Goal: Task Accomplishment & Management: Manage account settings

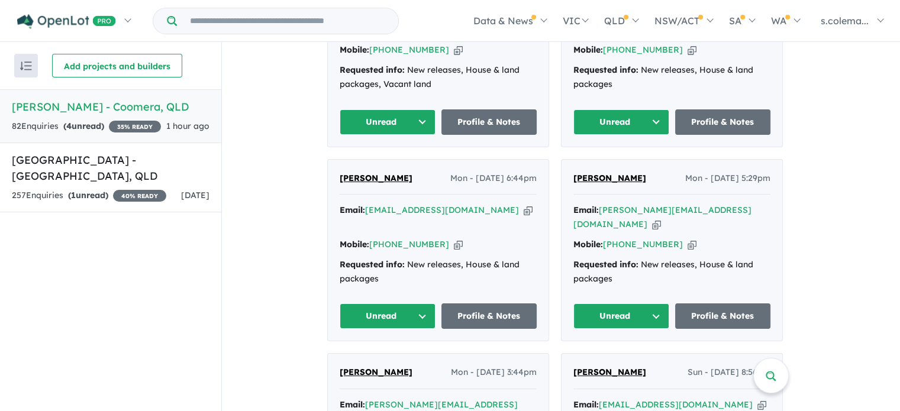
scroll to position [564, 0]
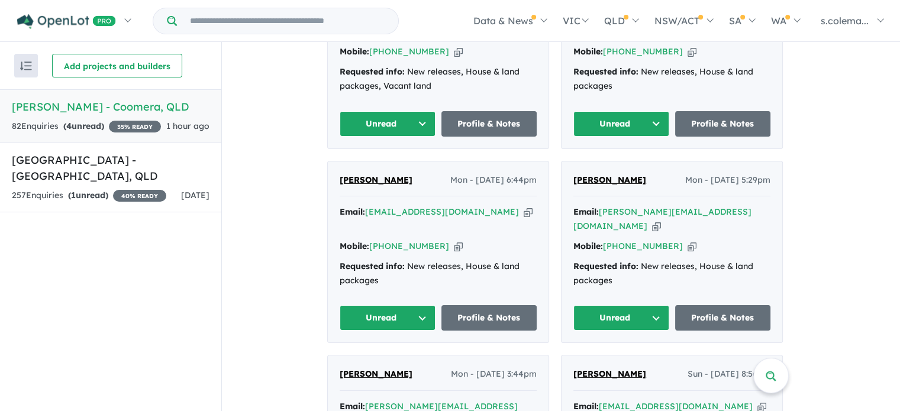
click at [656, 305] on button "Unread" at bounding box center [622, 317] width 96 height 25
click at [633, 360] on button "Assigned" at bounding box center [625, 373] width 103 height 27
click at [427, 305] on button "Unread" at bounding box center [388, 317] width 96 height 25
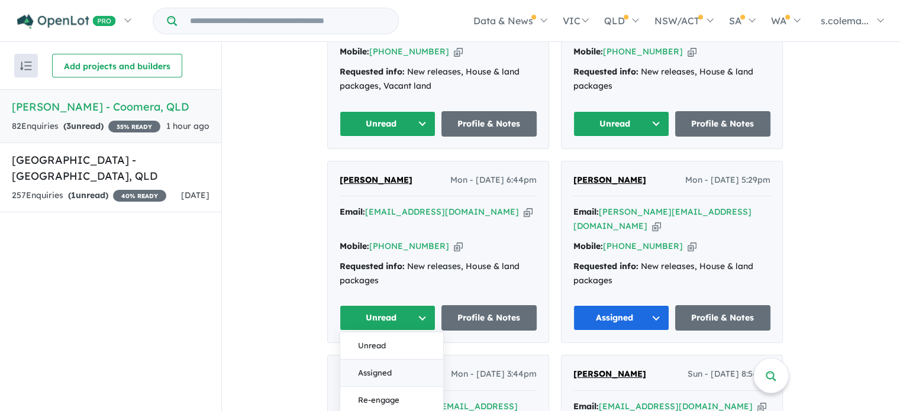
click at [403, 360] on button "Assigned" at bounding box center [391, 373] width 103 height 27
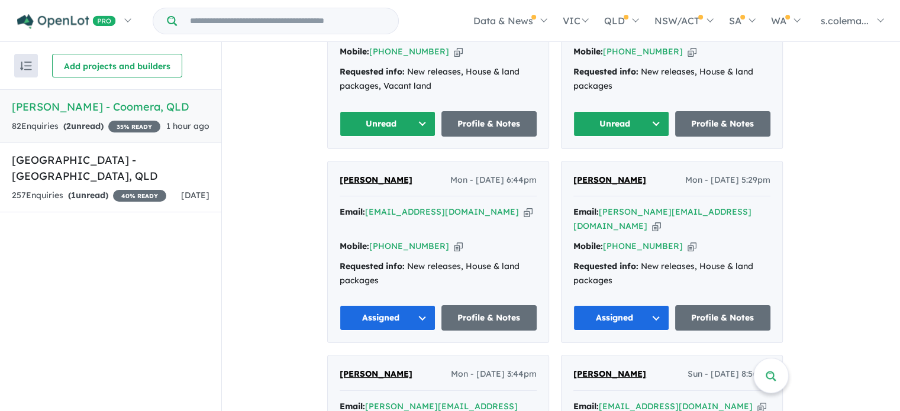
click at [659, 111] on button "Unread" at bounding box center [622, 123] width 96 height 25
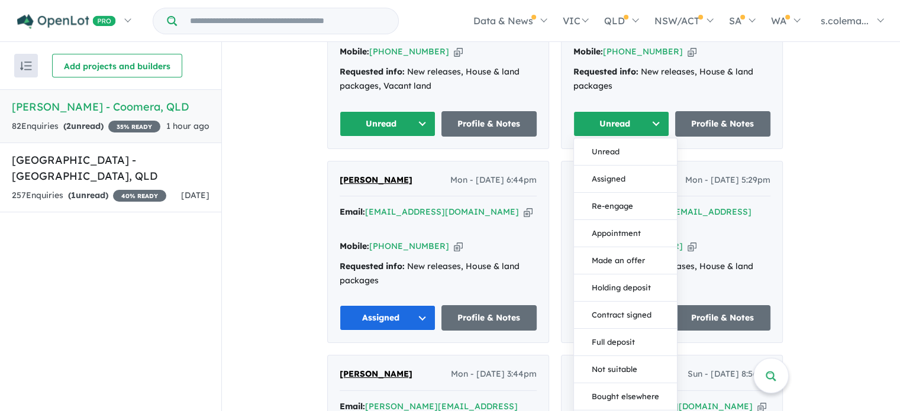
click at [646, 165] on button "Assigned" at bounding box center [625, 178] width 103 height 27
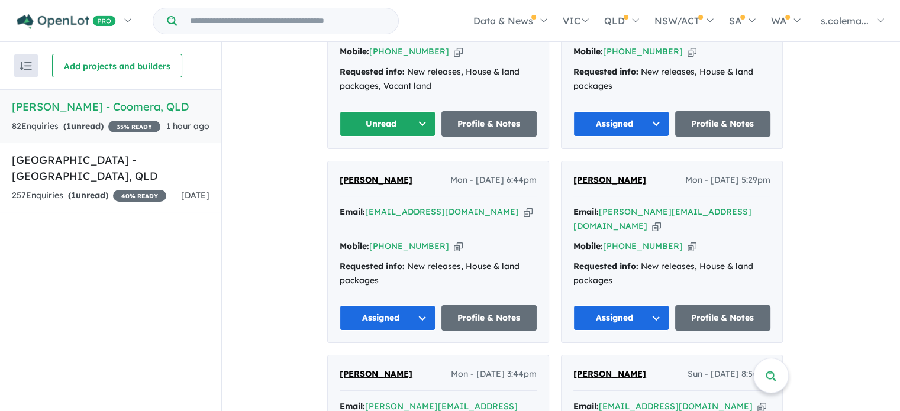
click at [429, 111] on button "Unread" at bounding box center [388, 123] width 96 height 25
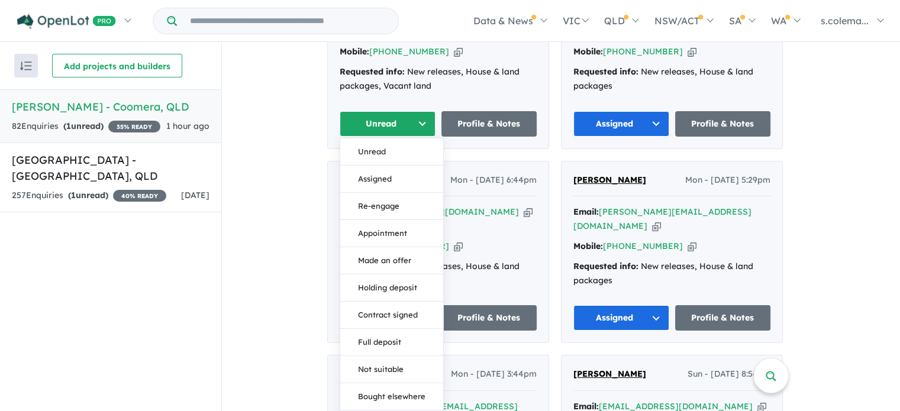
click at [414, 165] on button "Assigned" at bounding box center [391, 178] width 103 height 27
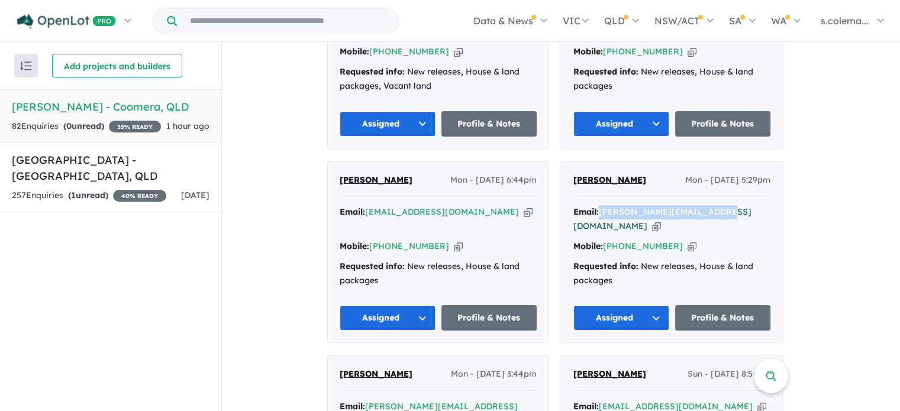
drag, startPoint x: 719, startPoint y: 192, endPoint x: 606, endPoint y: 190, distance: 112.5
click at [606, 205] on div "Email: [PERSON_NAME][EMAIL_ADDRESS][DOMAIN_NAME] Copied!" at bounding box center [672, 219] width 197 height 28
copy a%20Novella%20Waters%20-%20Coomera"] "[PERSON_NAME][EMAIL_ADDRESS][DOMAIN_NAME]"
drag, startPoint x: 602, startPoint y: 157, endPoint x: 578, endPoint y: 157, distance: 24.3
click at [578, 173] on div "[PERSON_NAME] - [DATE] 5:29pm" at bounding box center [672, 185] width 197 height 24
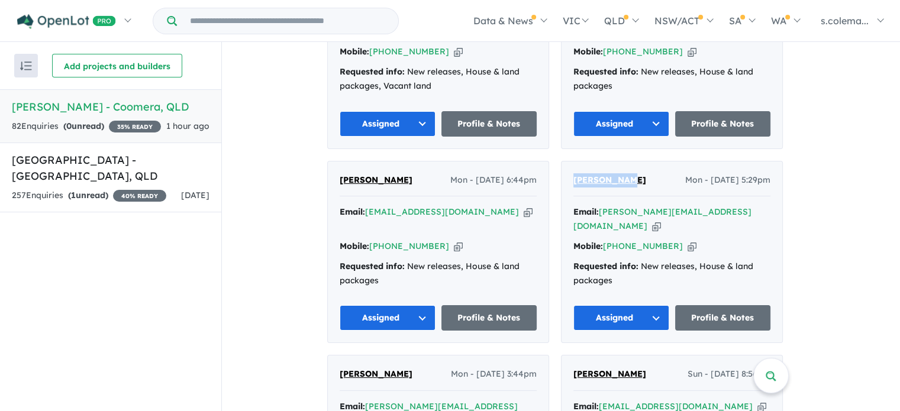
copy span "[PERSON_NAME]"
drag, startPoint x: 674, startPoint y: 207, endPoint x: 627, endPoint y: 206, distance: 46.8
click at [627, 240] on div "Mobile: [PHONE_NUMBER] Copied!" at bounding box center [672, 247] width 197 height 14
copy link "449 723 247"
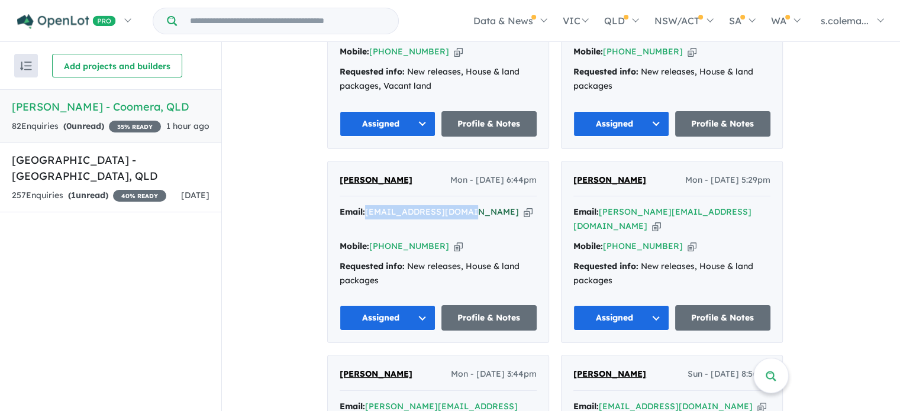
drag, startPoint x: 472, startPoint y: 191, endPoint x: 372, endPoint y: 192, distance: 100.0
click at [372, 205] on div "Email: [EMAIL_ADDRESS][DOMAIN_NAME] Copied!" at bounding box center [438, 219] width 197 height 28
copy a%20Novella%20Waters%20-%20Coomera"] "[EMAIL_ADDRESS][DOMAIN_NAME]"
drag, startPoint x: 402, startPoint y: 154, endPoint x: 329, endPoint y: 156, distance: 72.8
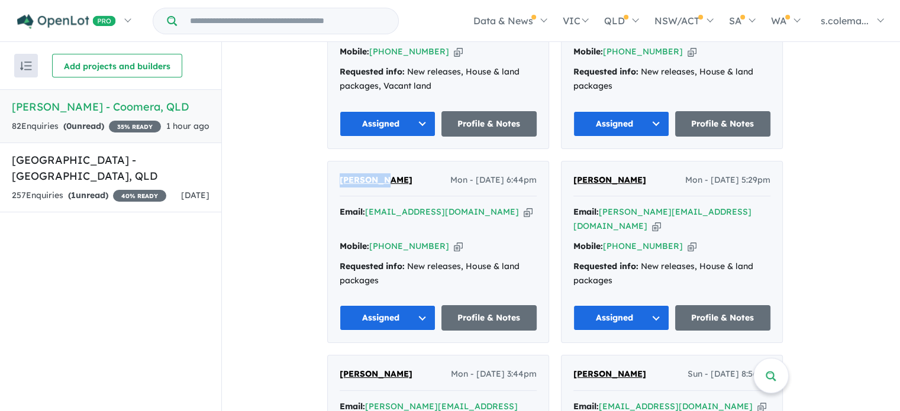
copy span "[PERSON_NAME]"
drag, startPoint x: 440, startPoint y: 207, endPoint x: 392, endPoint y: 207, distance: 47.9
click at [392, 240] on div "Mobile: [PHONE_NUMBER] Copied!" at bounding box center [438, 247] width 197 height 14
copy link "412 764 523"
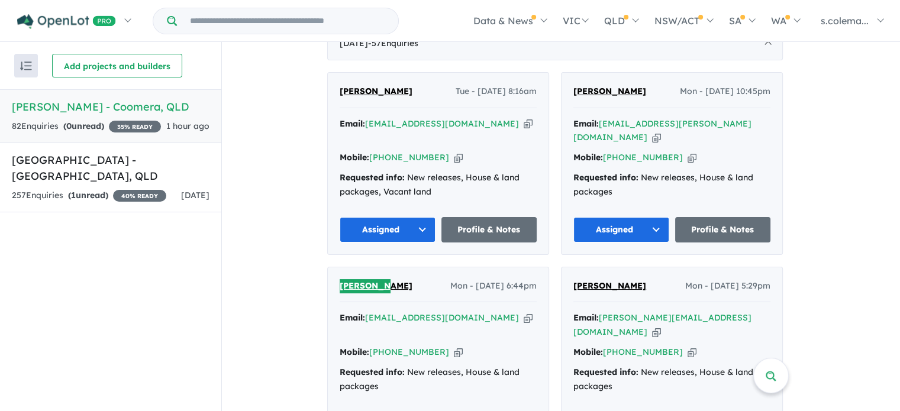
scroll to position [445, 0]
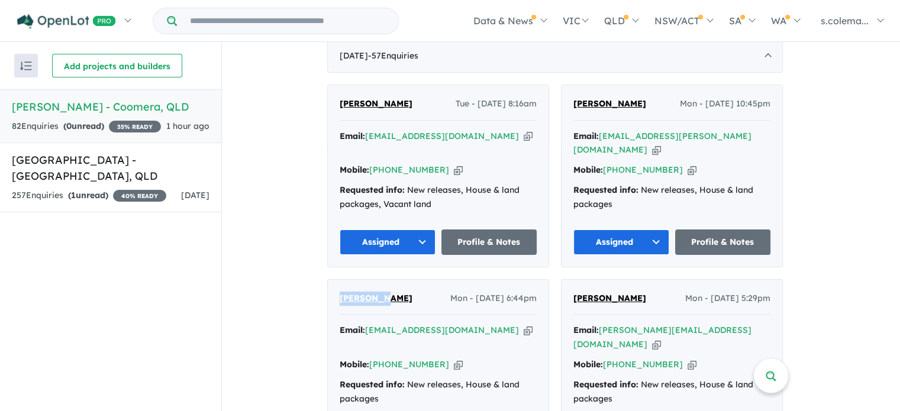
drag, startPoint x: 706, startPoint y: 128, endPoint x: 606, endPoint y: 128, distance: 100.0
click at [606, 130] on div "Email: [EMAIL_ADDRESS][PERSON_NAME][DOMAIN_NAME] Copied!" at bounding box center [672, 144] width 197 height 28
copy a%20Novella%20Waters%20-%20Coomera"] "[EMAIL_ADDRESS][PERSON_NAME][DOMAIN_NAME]"
drag, startPoint x: 604, startPoint y: 96, endPoint x: 578, endPoint y: 95, distance: 26.1
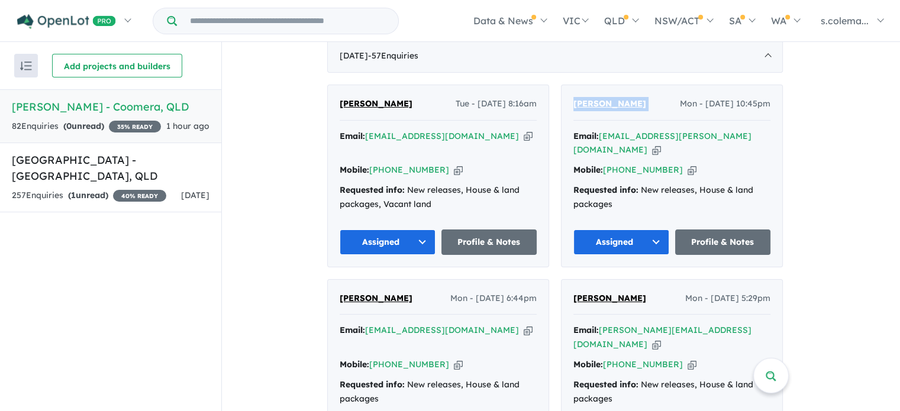
click at [578, 97] on div "[PERSON_NAME] Mon - [DATE] 10:45pm" at bounding box center [672, 109] width 197 height 24
copy span "[PERSON_NAME]"
drag, startPoint x: 672, startPoint y: 145, endPoint x: 627, endPoint y: 147, distance: 44.5
click at [627, 163] on div "Mobile: [PHONE_NUMBER] Copied!" at bounding box center [672, 170] width 197 height 14
copy link "401 841 701"
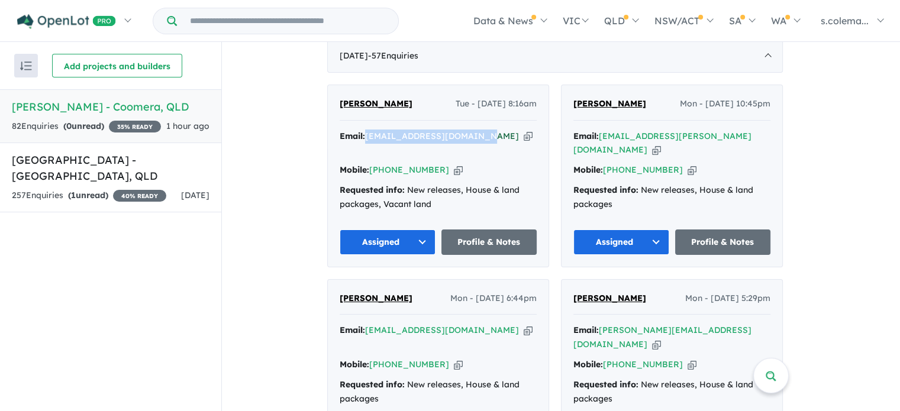
drag, startPoint x: 460, startPoint y: 129, endPoint x: 372, endPoint y: 128, distance: 87.6
click at [372, 130] on div "Email: [EMAIL_ADDRESS][DOMAIN_NAME] Copied!" at bounding box center [438, 144] width 197 height 28
copy a%20Novella%20Waters%20-%20Coomera"] "[EMAIL_ADDRESS][DOMAIN_NAME]"
click at [423, 230] on button "Assigned" at bounding box center [388, 242] width 96 height 25
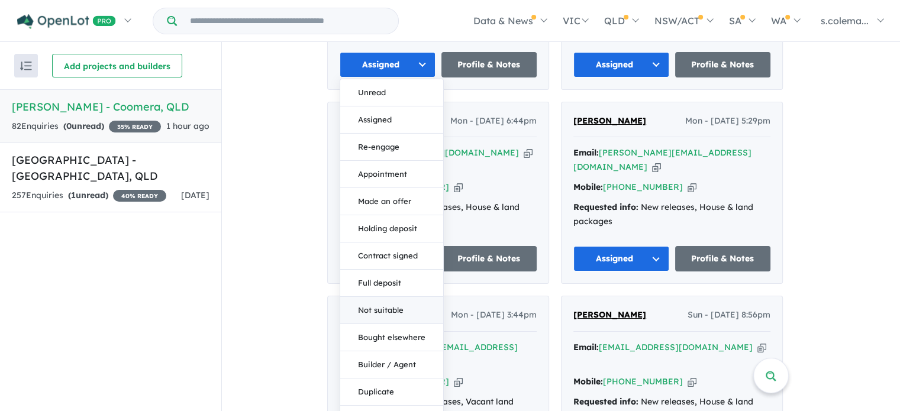
scroll to position [682, 0]
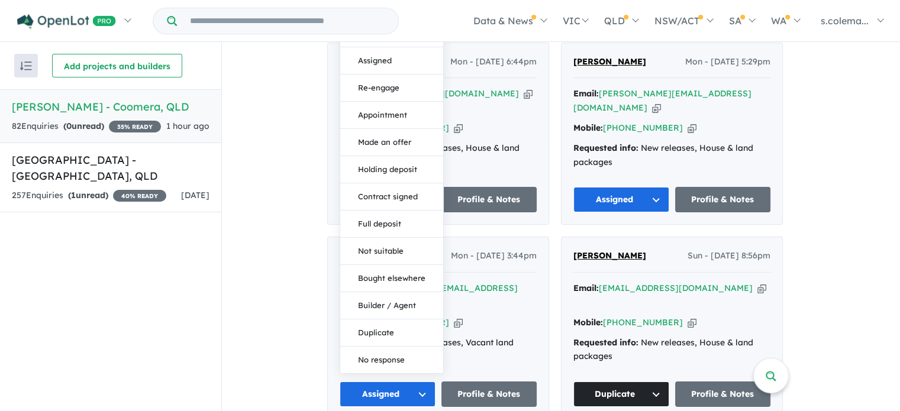
click at [393, 319] on button "Duplicate" at bounding box center [391, 332] width 103 height 27
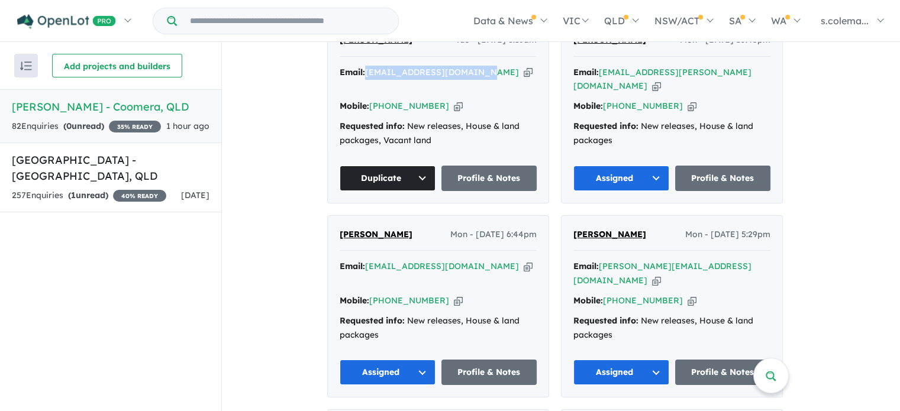
scroll to position [504, 0]
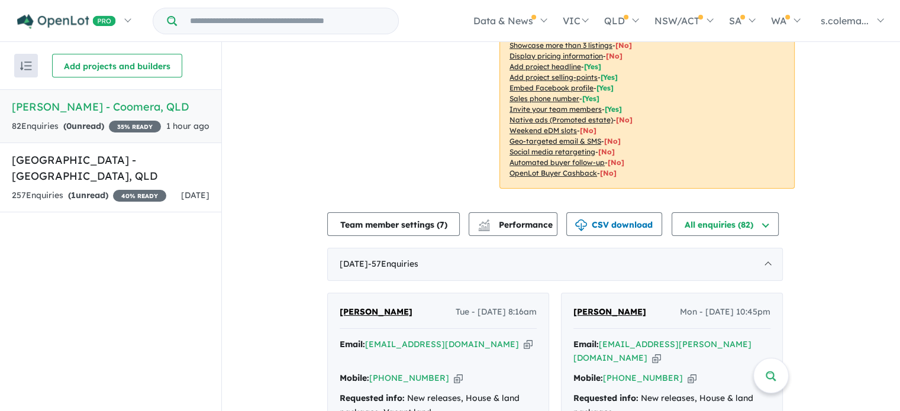
scroll to position [0, 0]
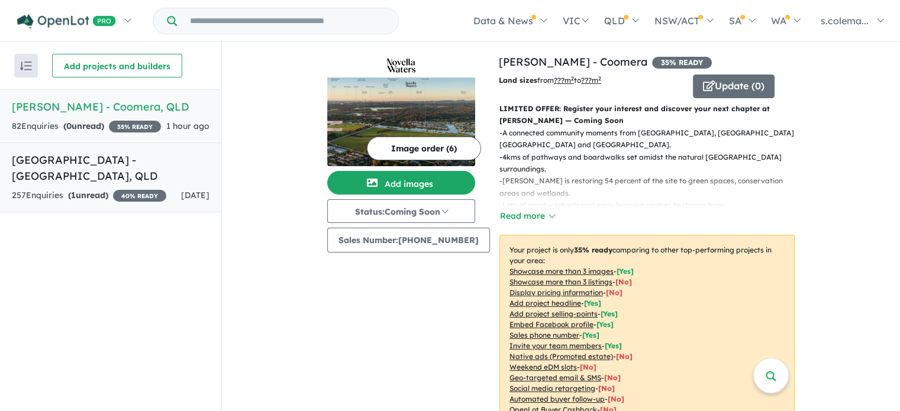
click at [99, 155] on h5 "[GEOGRAPHIC_DATA] - [GEOGRAPHIC_DATA] , [GEOGRAPHIC_DATA]" at bounding box center [111, 168] width 198 height 32
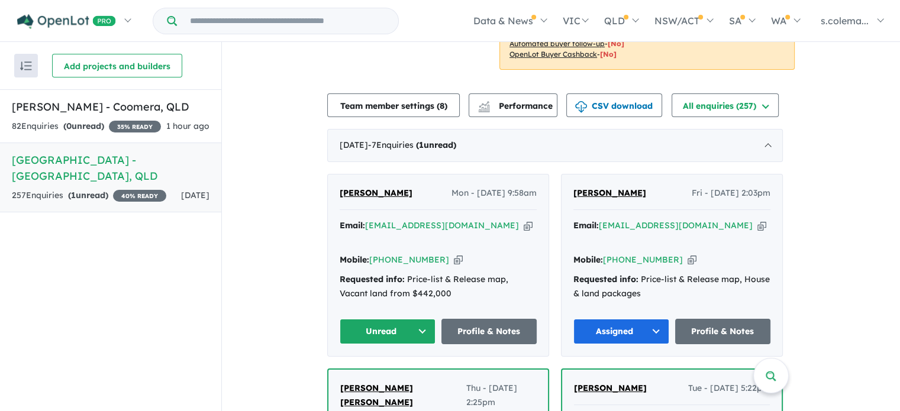
scroll to position [382, 0]
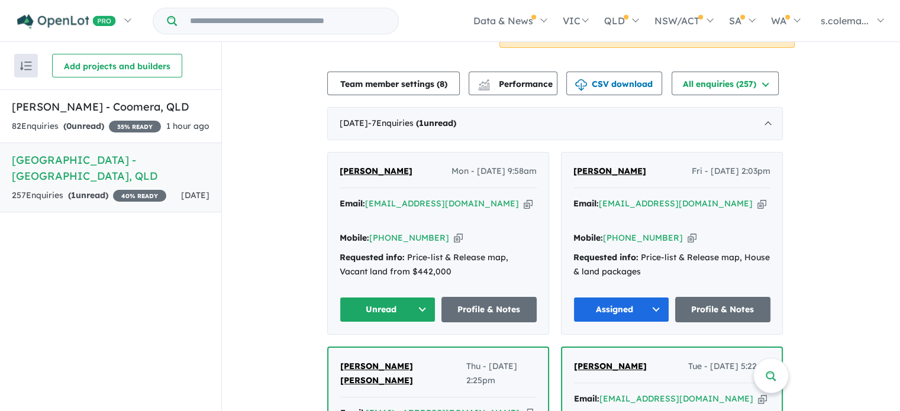
click at [416, 297] on button "Unread" at bounding box center [388, 309] width 96 height 25
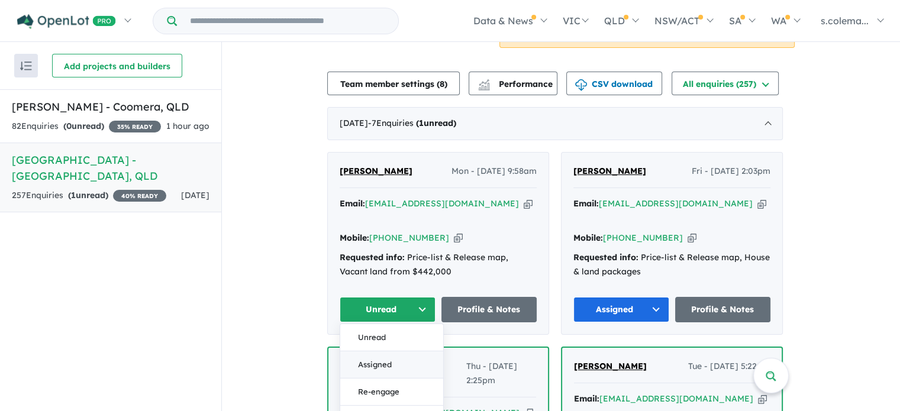
click at [400, 352] on button "Assigned" at bounding box center [391, 365] width 103 height 27
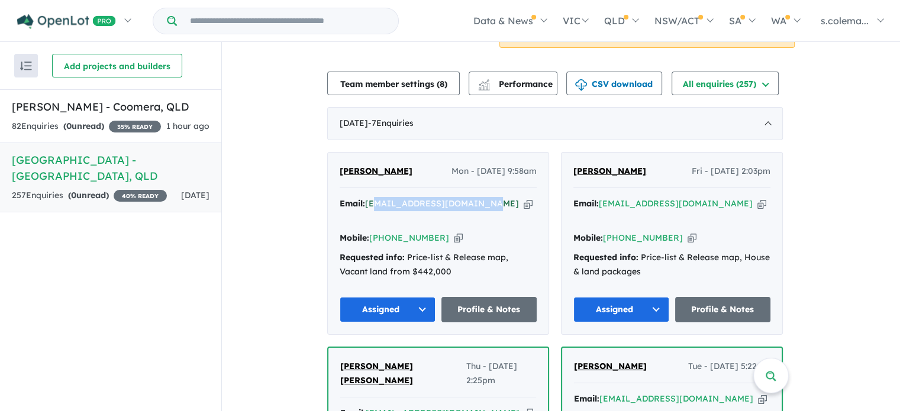
drag, startPoint x: 455, startPoint y: 187, endPoint x: 375, endPoint y: 187, distance: 79.3
click at [378, 197] on div "Email: [EMAIL_ADDRESS][DOMAIN_NAME] Copied!" at bounding box center [438, 211] width 197 height 28
drag, startPoint x: 487, startPoint y: 186, endPoint x: 372, endPoint y: 185, distance: 115.4
click at [372, 197] on div "Email: [EMAIL_ADDRESS][DOMAIN_NAME] Copied!" at bounding box center [438, 211] width 197 height 28
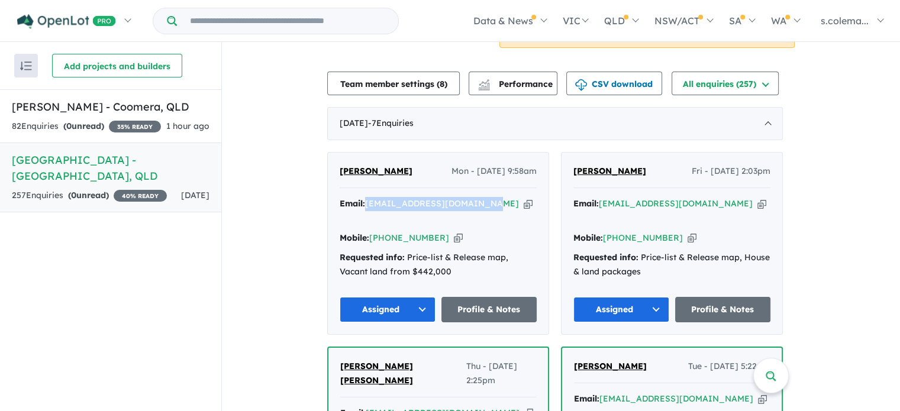
drag, startPoint x: 413, startPoint y: 149, endPoint x: 340, endPoint y: 149, distance: 72.8
click at [340, 153] on div "[PERSON_NAME] - [DATE] 9:58am Email: [EMAIL_ADDRESS][DOMAIN_NAME] Copied! Mobil…" at bounding box center [438, 244] width 221 height 182
drag, startPoint x: 439, startPoint y: 205, endPoint x: 391, endPoint y: 213, distance: 47.9
click at [391, 231] on div "Mobile: [PHONE_NUMBER] Copied!" at bounding box center [438, 238] width 197 height 14
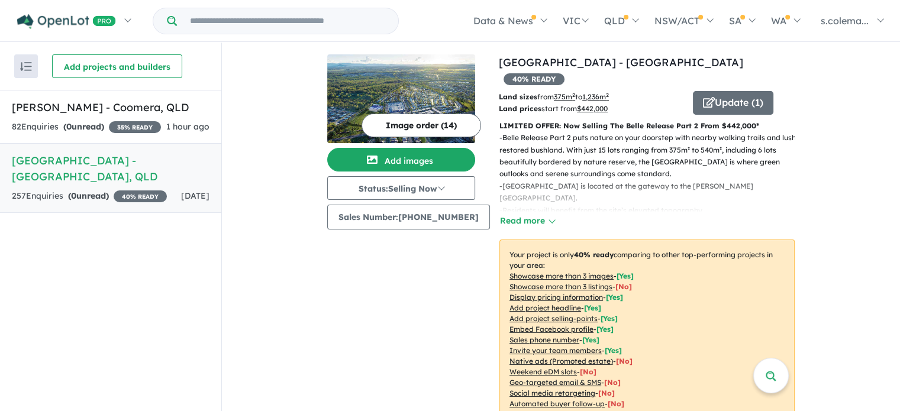
scroll to position [0, 0]
